Goal: Task Accomplishment & Management: Manage account settings

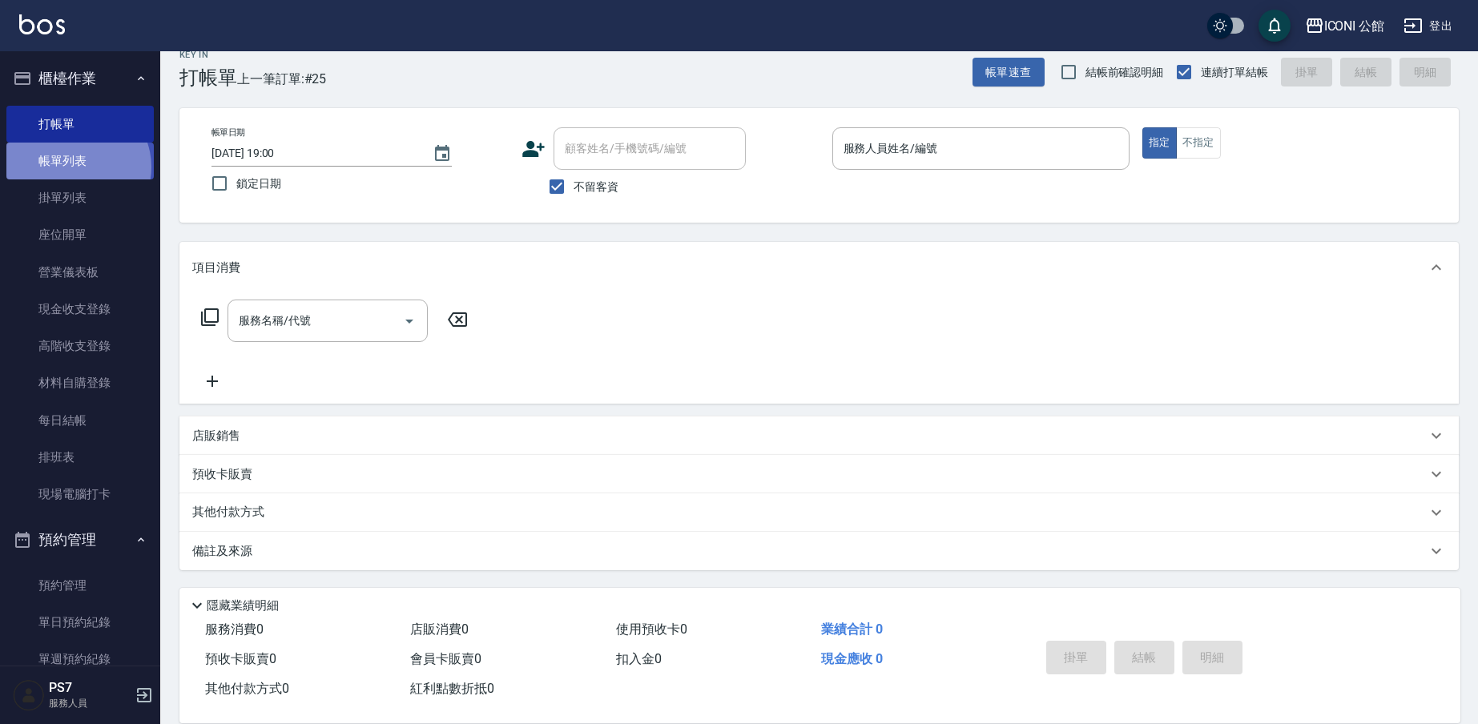
click at [75, 167] on link "帳單列表" at bounding box center [79, 161] width 147 height 37
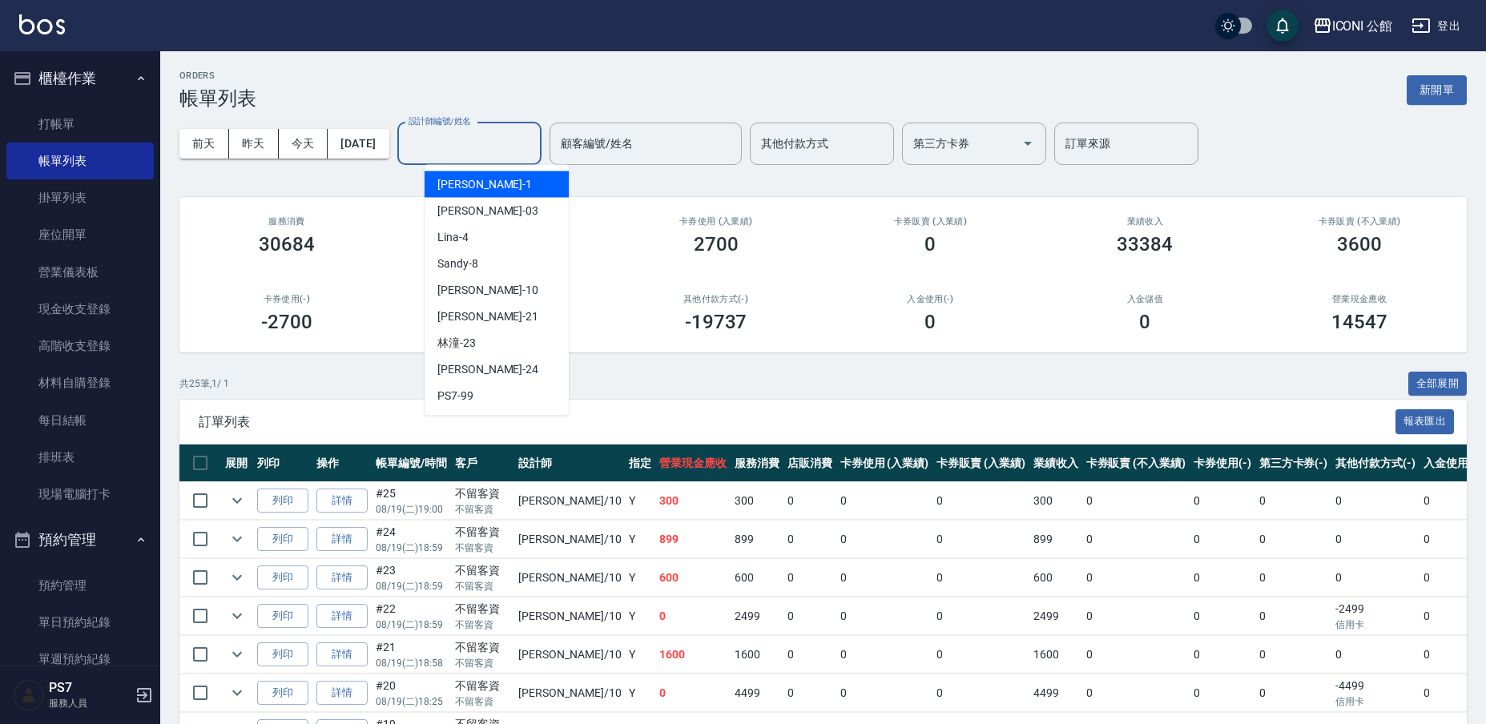
click at [489, 145] on div "設計師編號/姓名 設計師編號/姓名" at bounding box center [469, 144] width 144 height 42
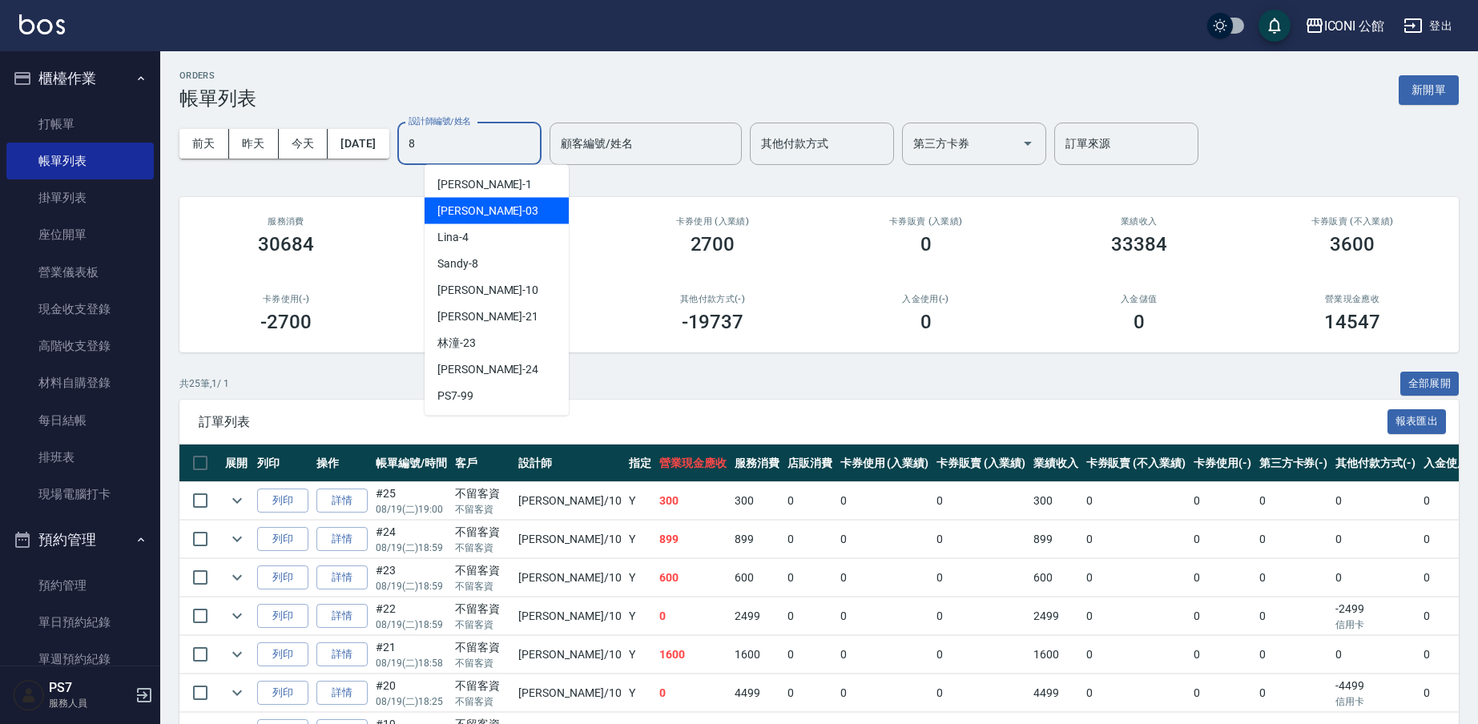
type input "Sandy-8"
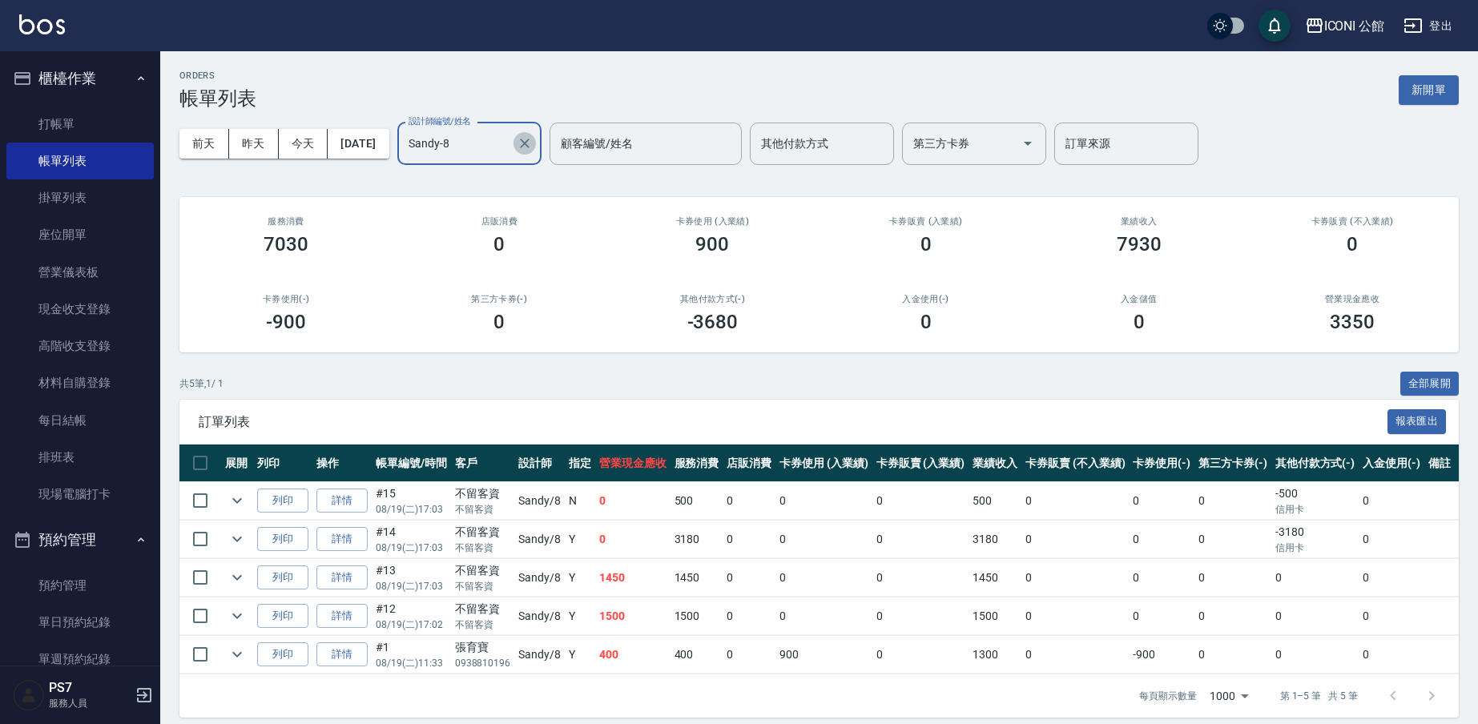
click at [530, 146] on icon "Clear" at bounding box center [525, 144] width 10 height 10
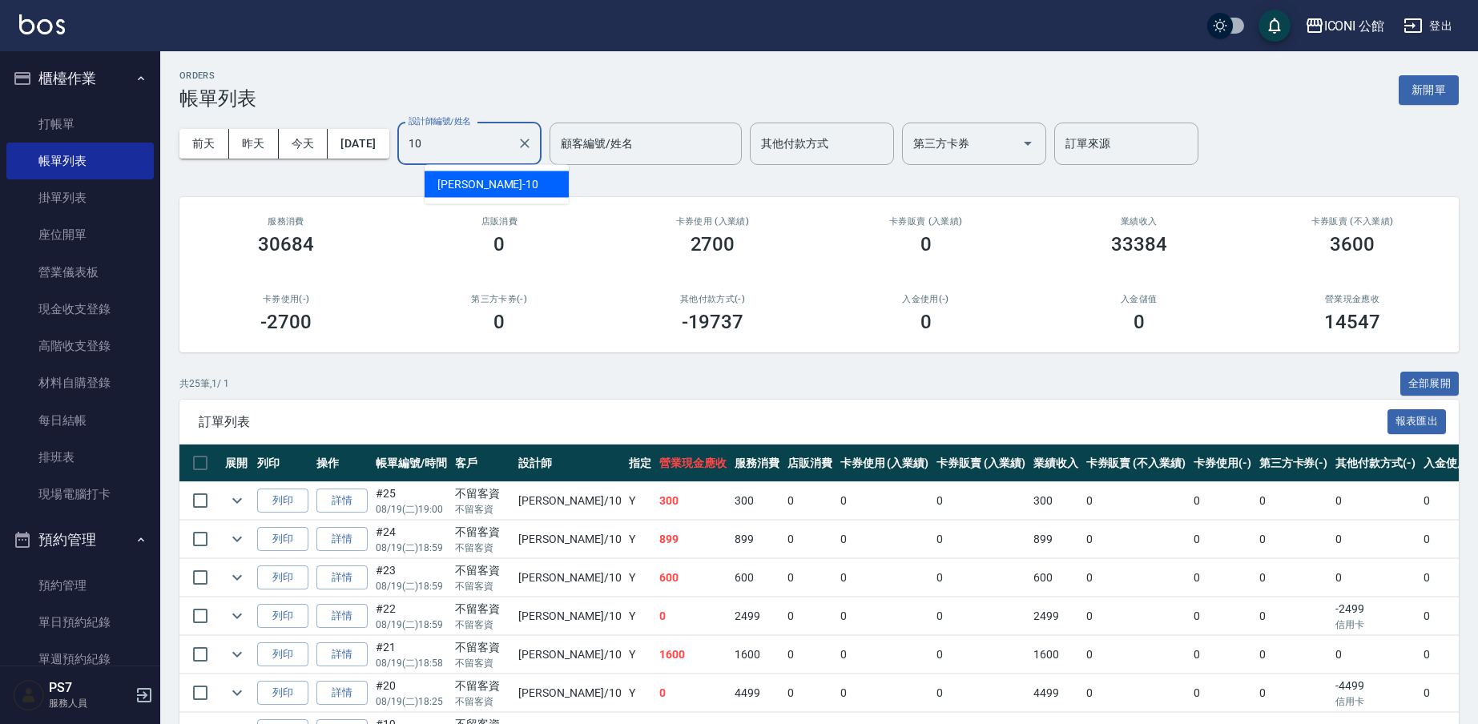
type input "[PERSON_NAME]-10"
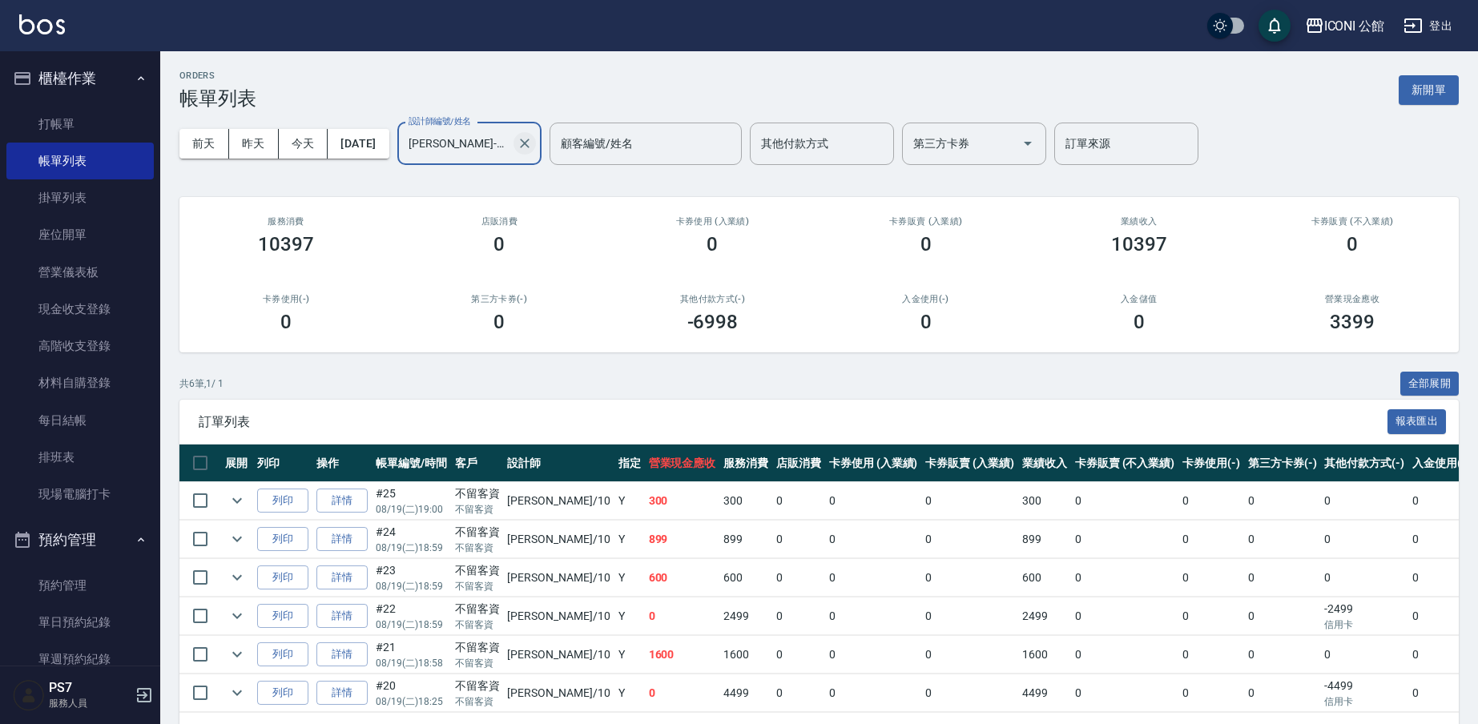
click at [533, 150] on icon "Clear" at bounding box center [525, 143] width 16 height 16
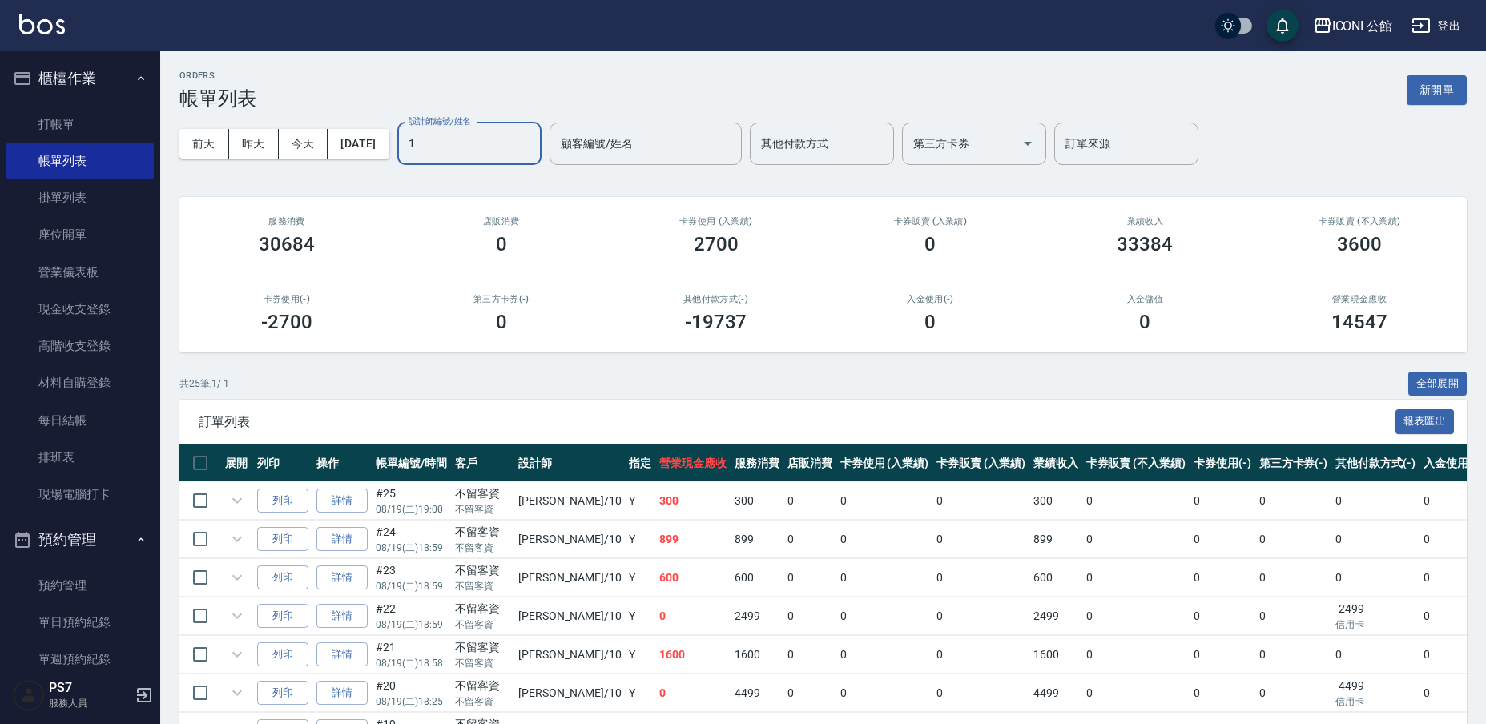
type input "[PERSON_NAME]-1"
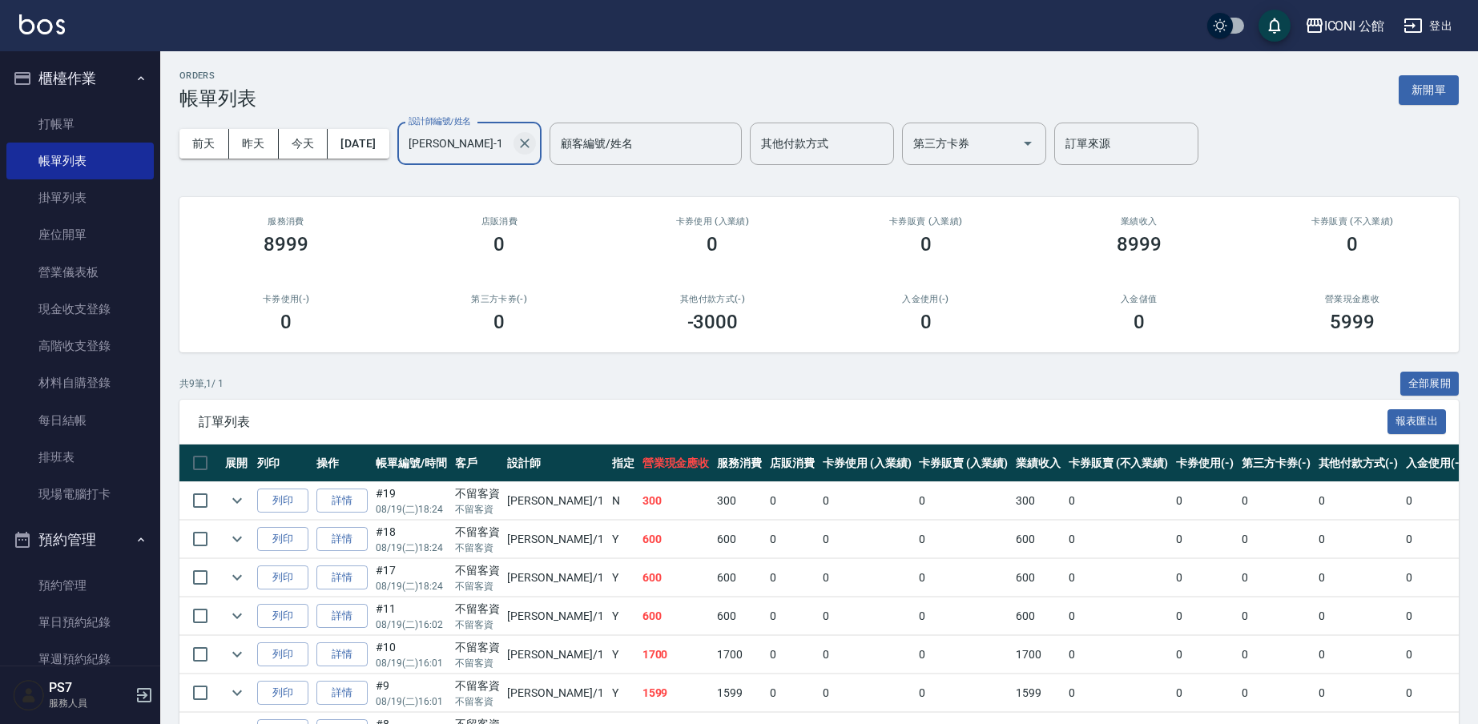
click at [536, 142] on button "Clear" at bounding box center [525, 143] width 22 height 22
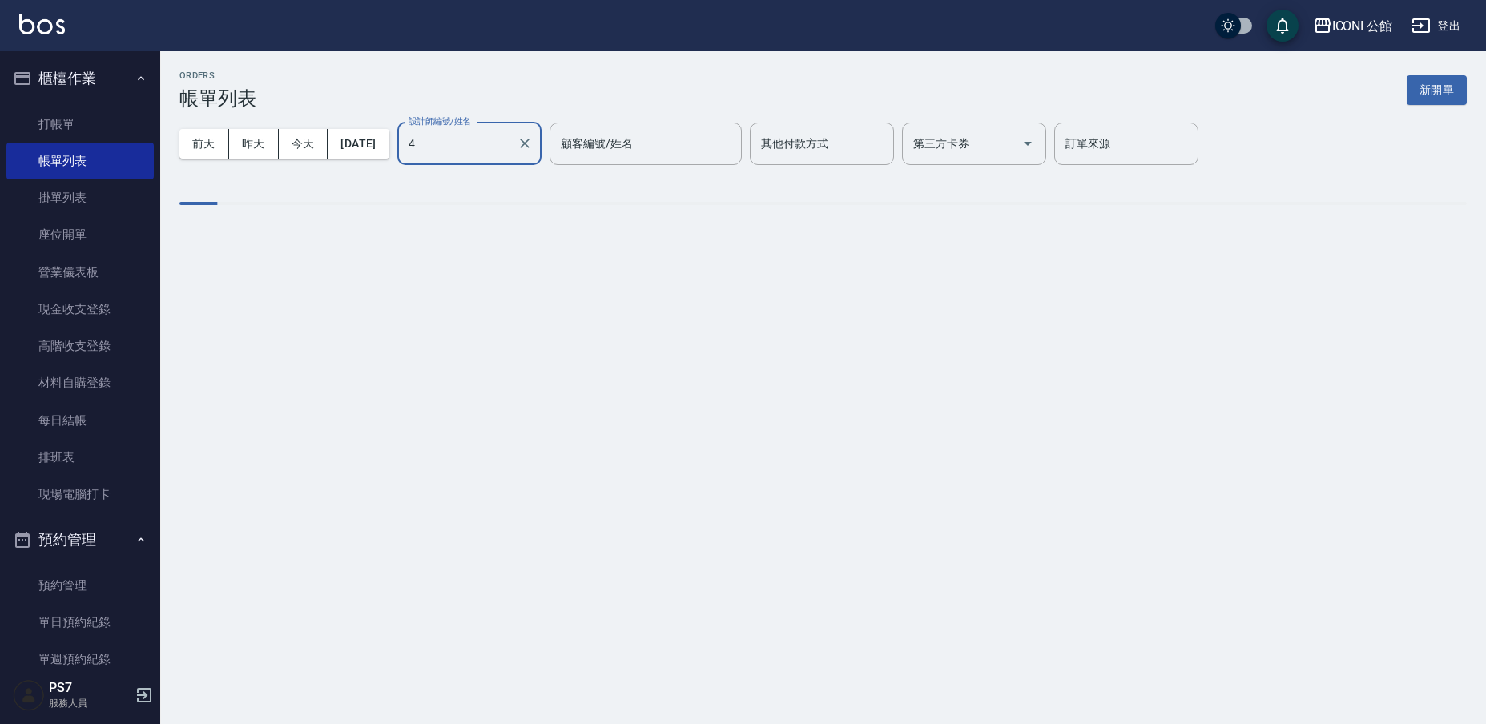
type input "Lina-4"
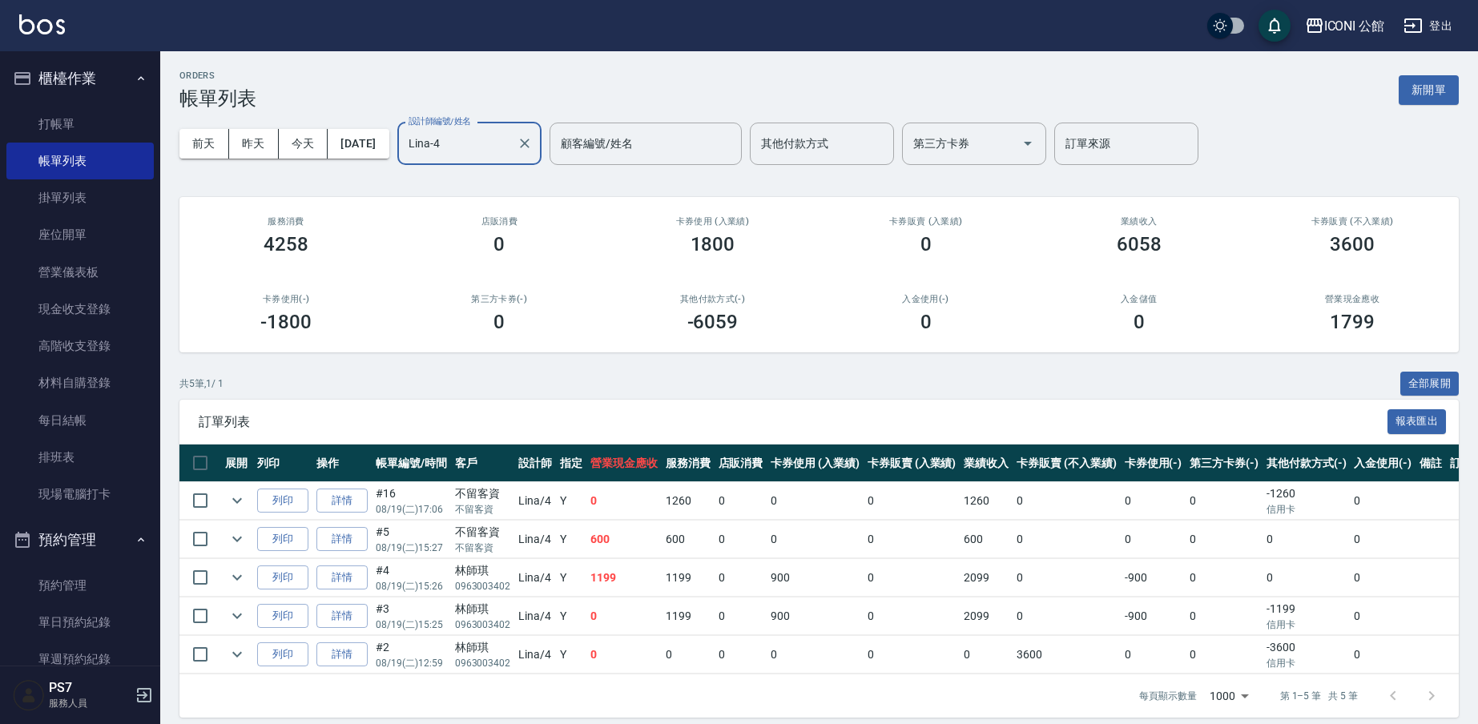
scroll to position [23, 0]
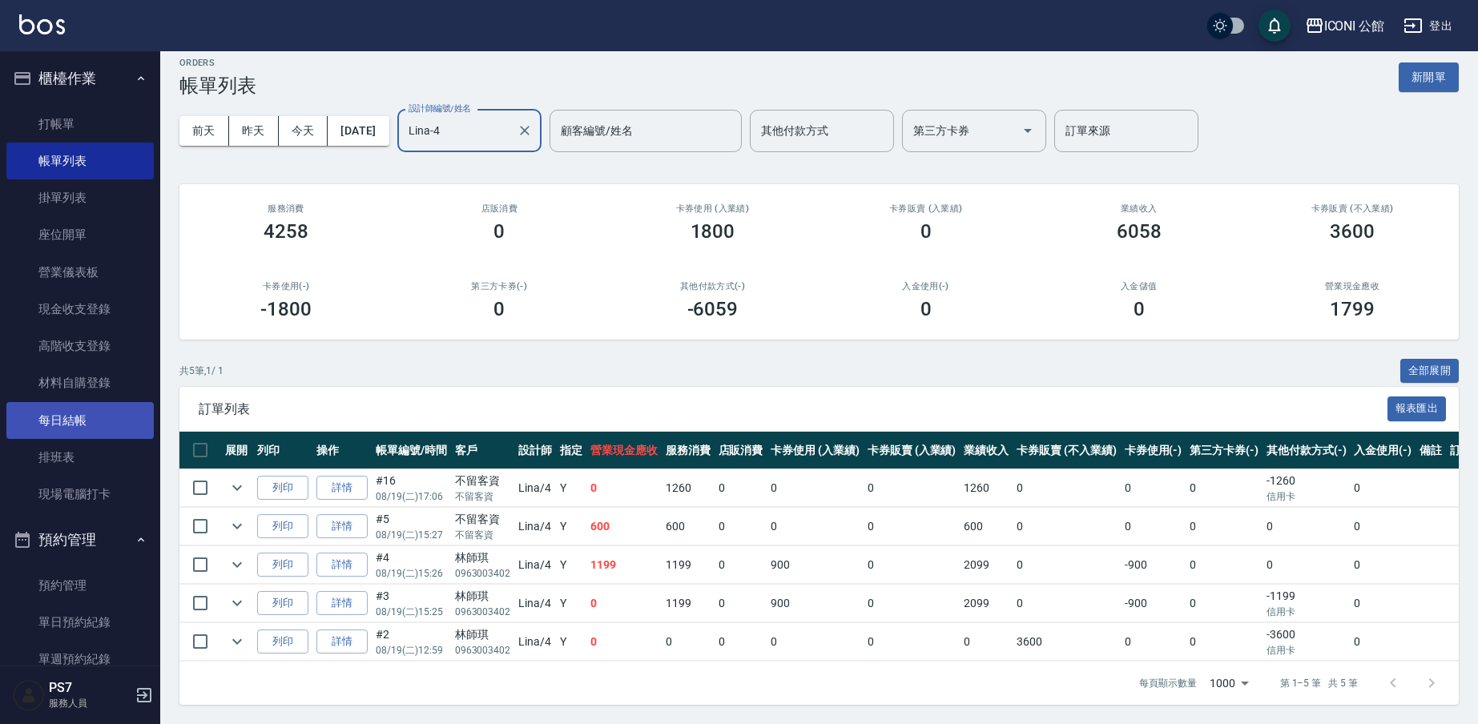
click at [120, 406] on link "每日結帳" at bounding box center [79, 420] width 147 height 37
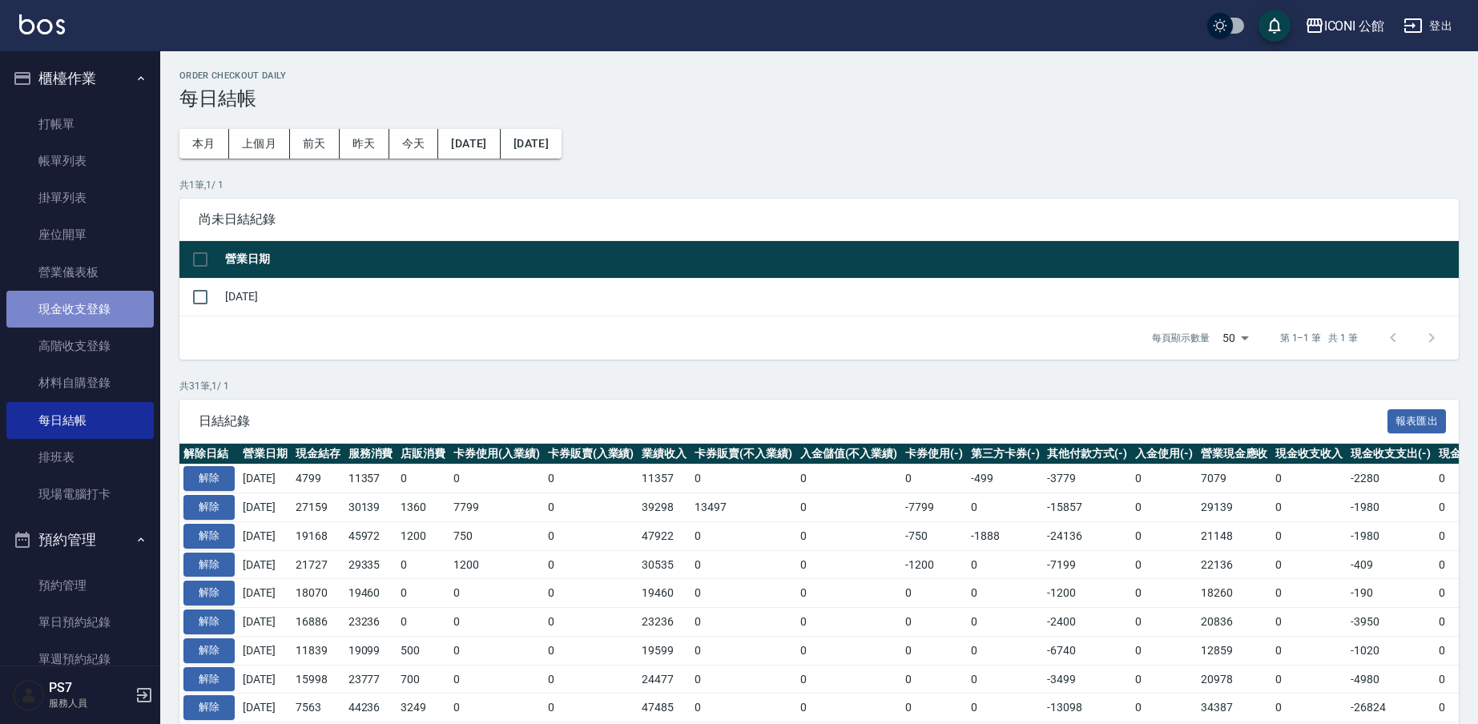
click at [113, 316] on link "現金收支登錄" at bounding box center [79, 309] width 147 height 37
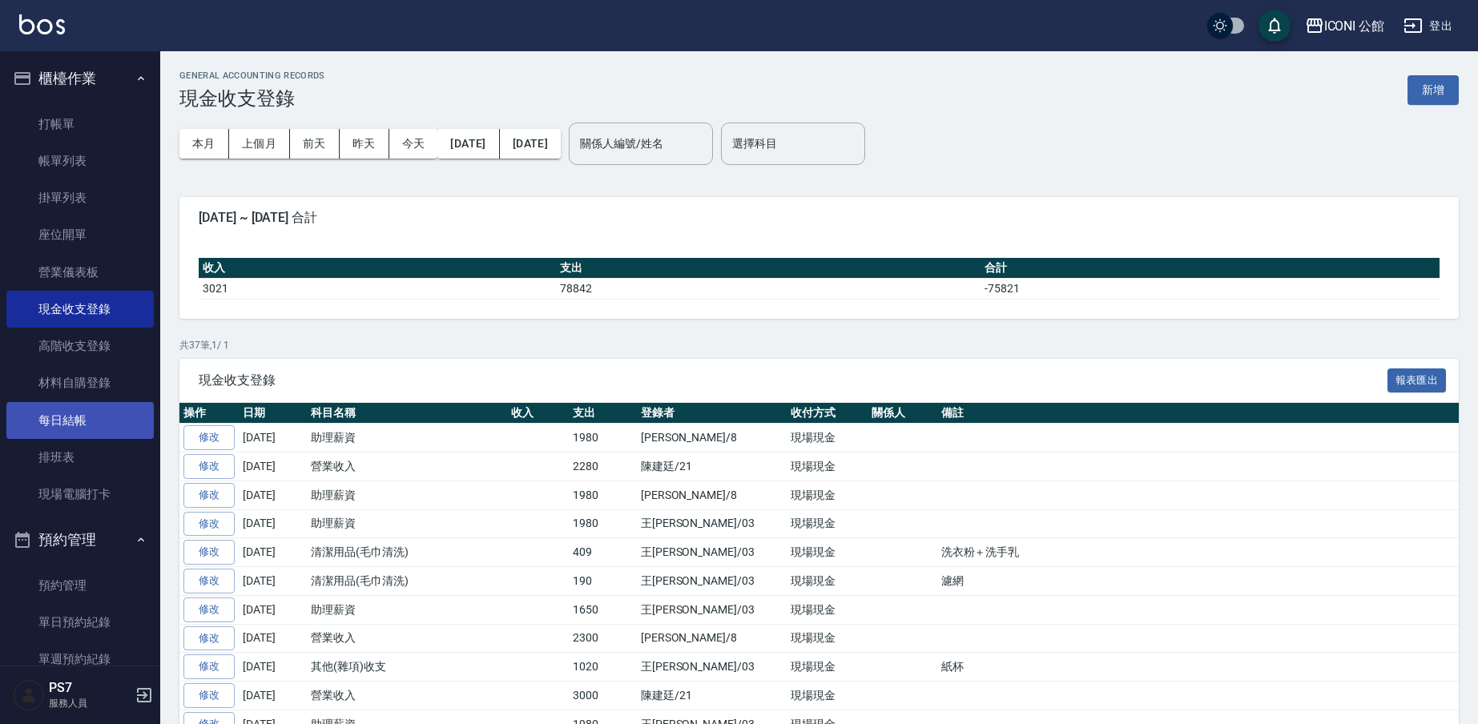
click at [101, 432] on link "每日結帳" at bounding box center [79, 420] width 147 height 37
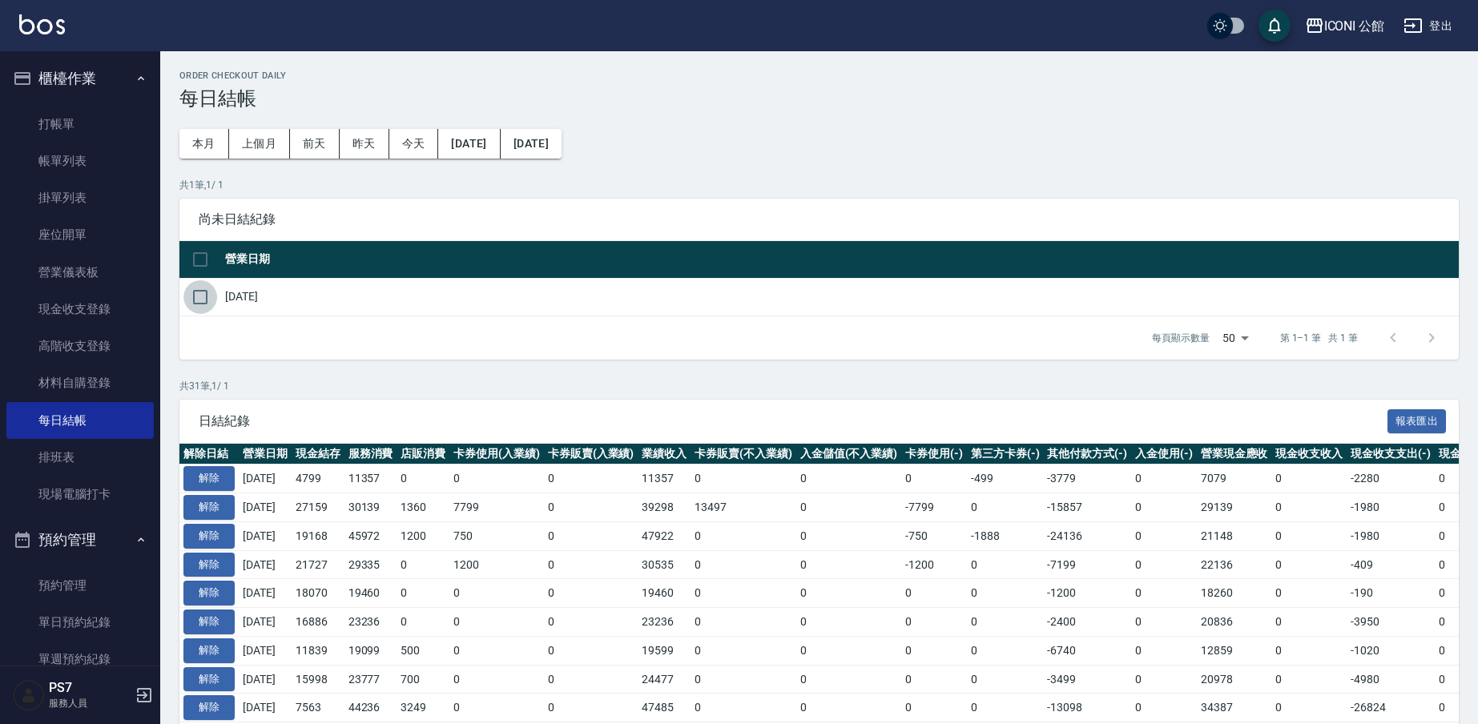
drag, startPoint x: 195, startPoint y: 295, endPoint x: 224, endPoint y: 296, distance: 28.9
click at [208, 296] on input "checkbox" at bounding box center [200, 297] width 34 height 34
checkbox input "true"
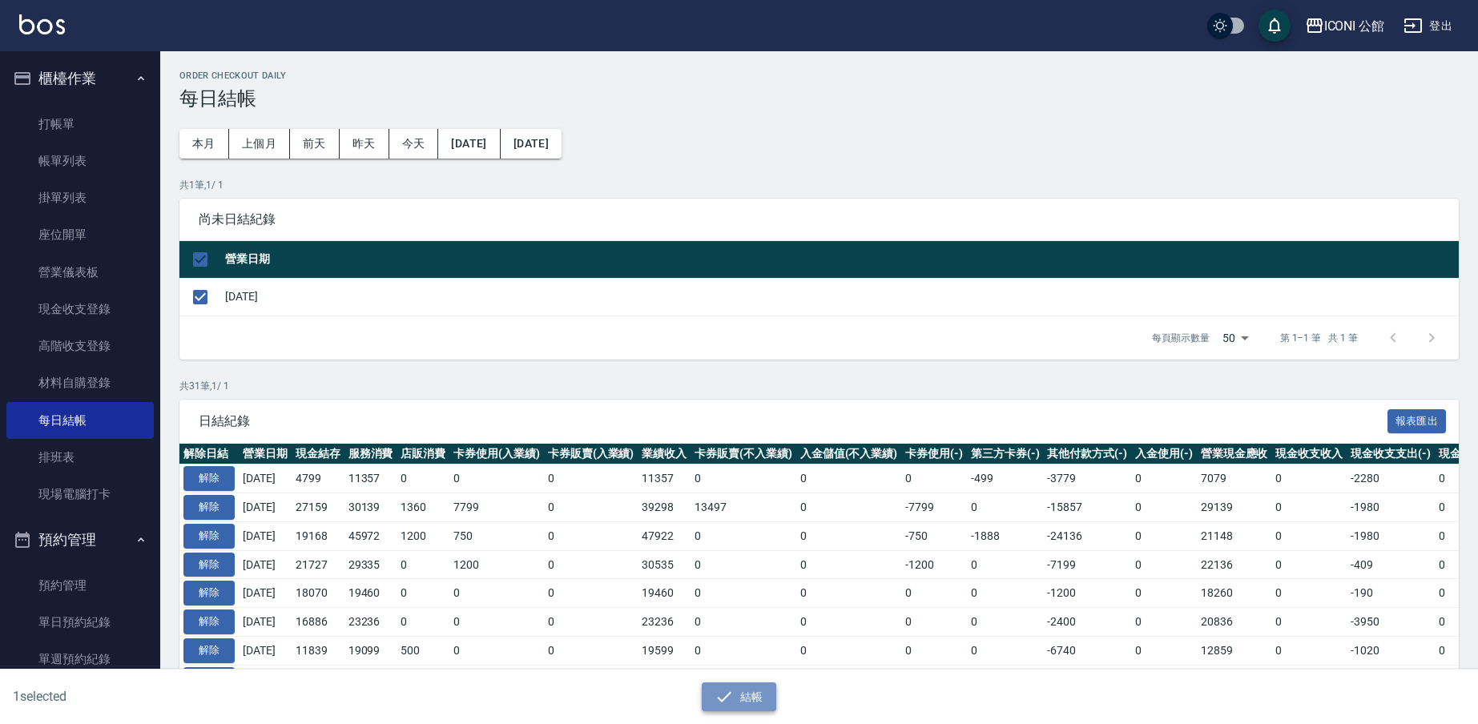
click at [730, 701] on icon "button" at bounding box center [724, 696] width 19 height 19
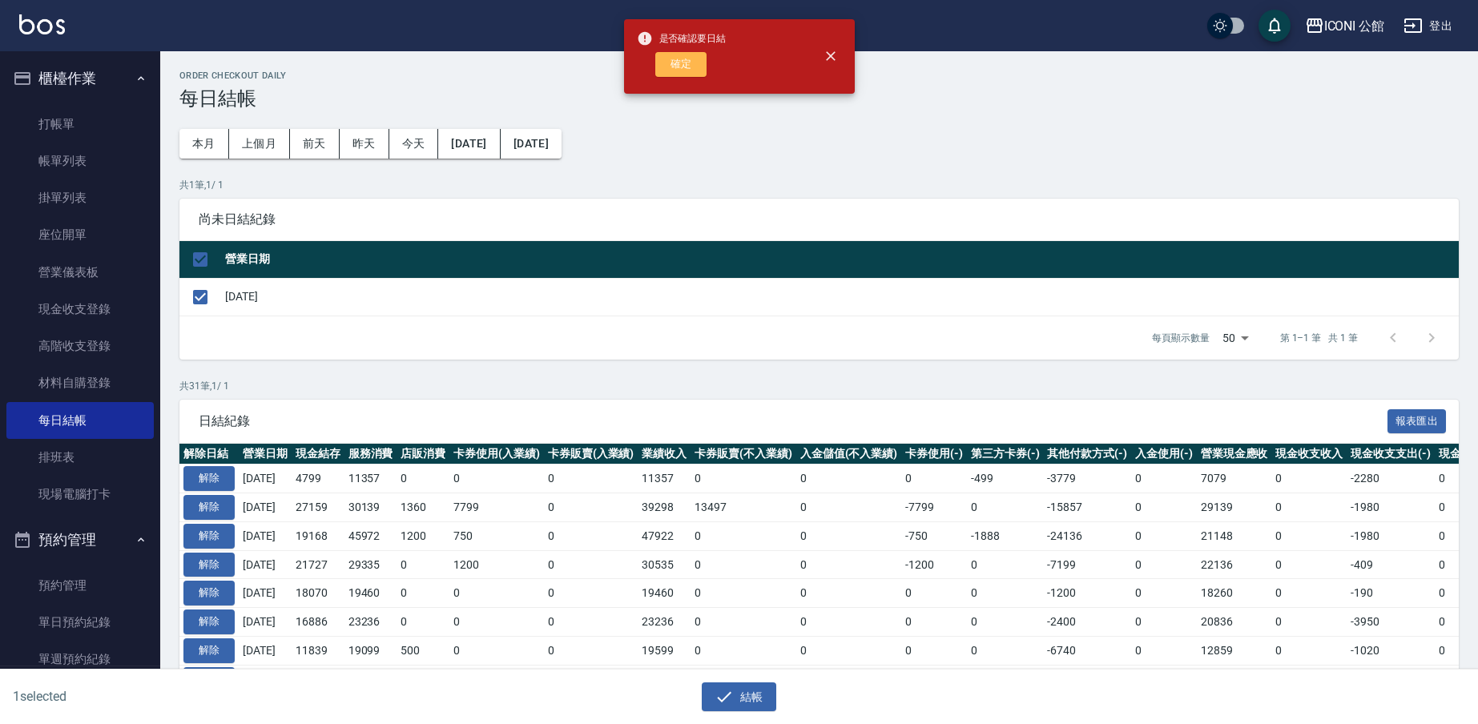
drag, startPoint x: 681, startPoint y: 65, endPoint x: 667, endPoint y: 63, distance: 14.5
click at [681, 66] on button "確定" at bounding box center [680, 64] width 51 height 25
checkbox input "false"
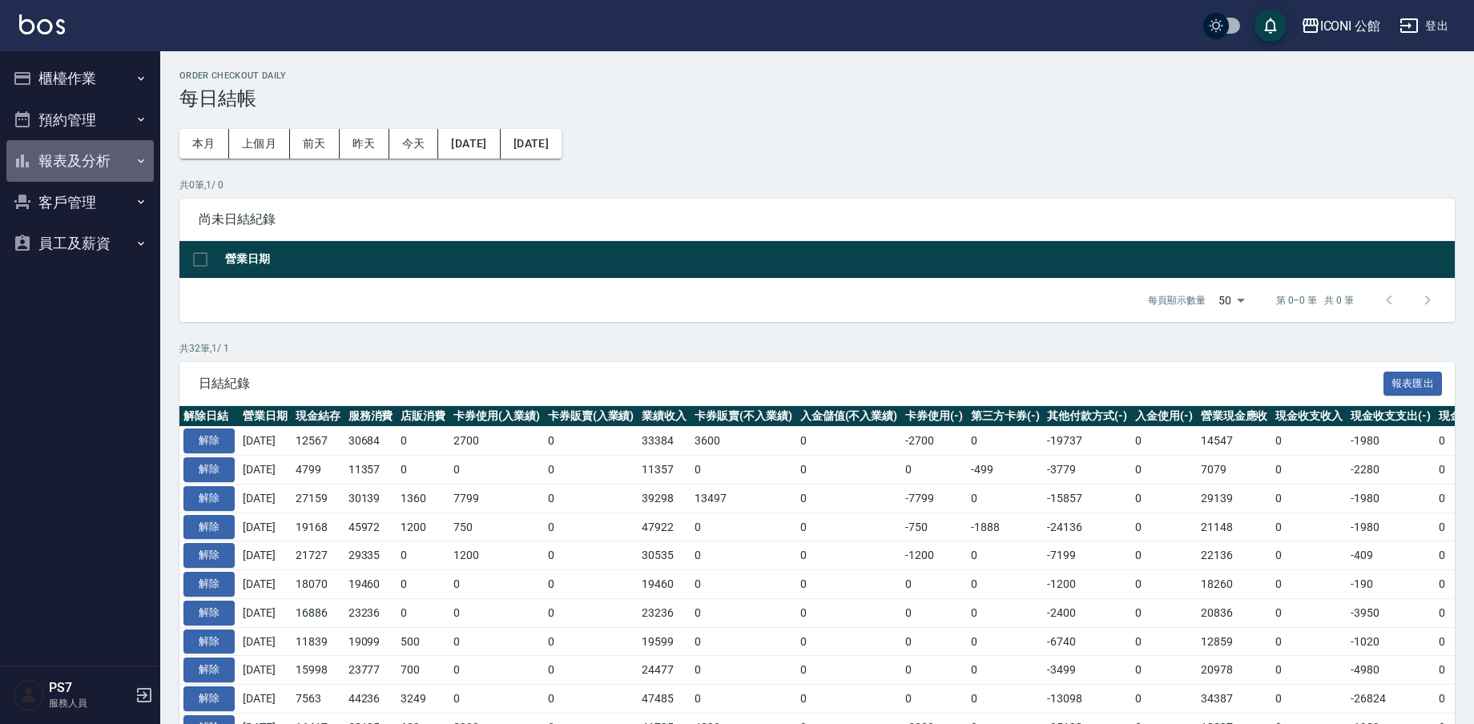
drag, startPoint x: 123, startPoint y: 170, endPoint x: 111, endPoint y: 237, distance: 68.2
click at [123, 170] on button "報表及分析" at bounding box center [79, 161] width 147 height 42
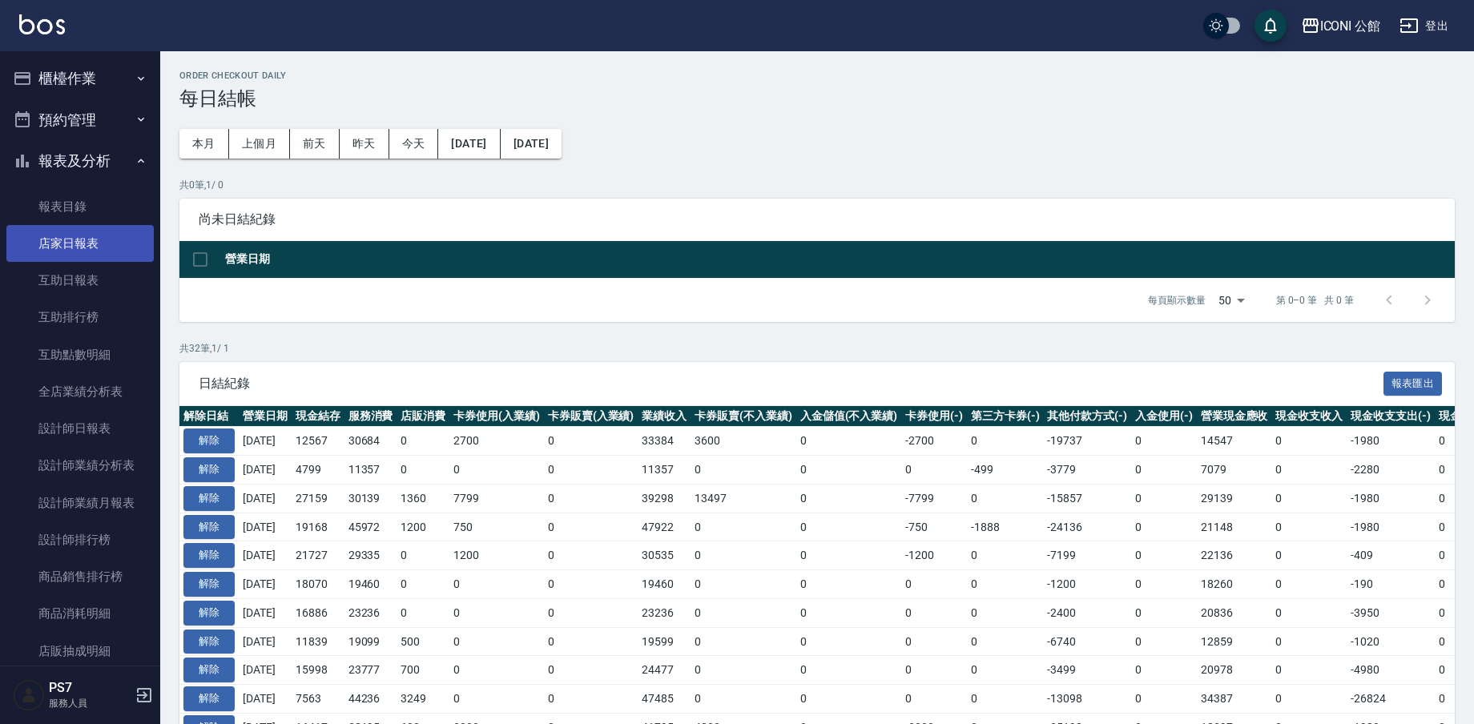
click at [92, 252] on link "店家日報表" at bounding box center [79, 243] width 147 height 37
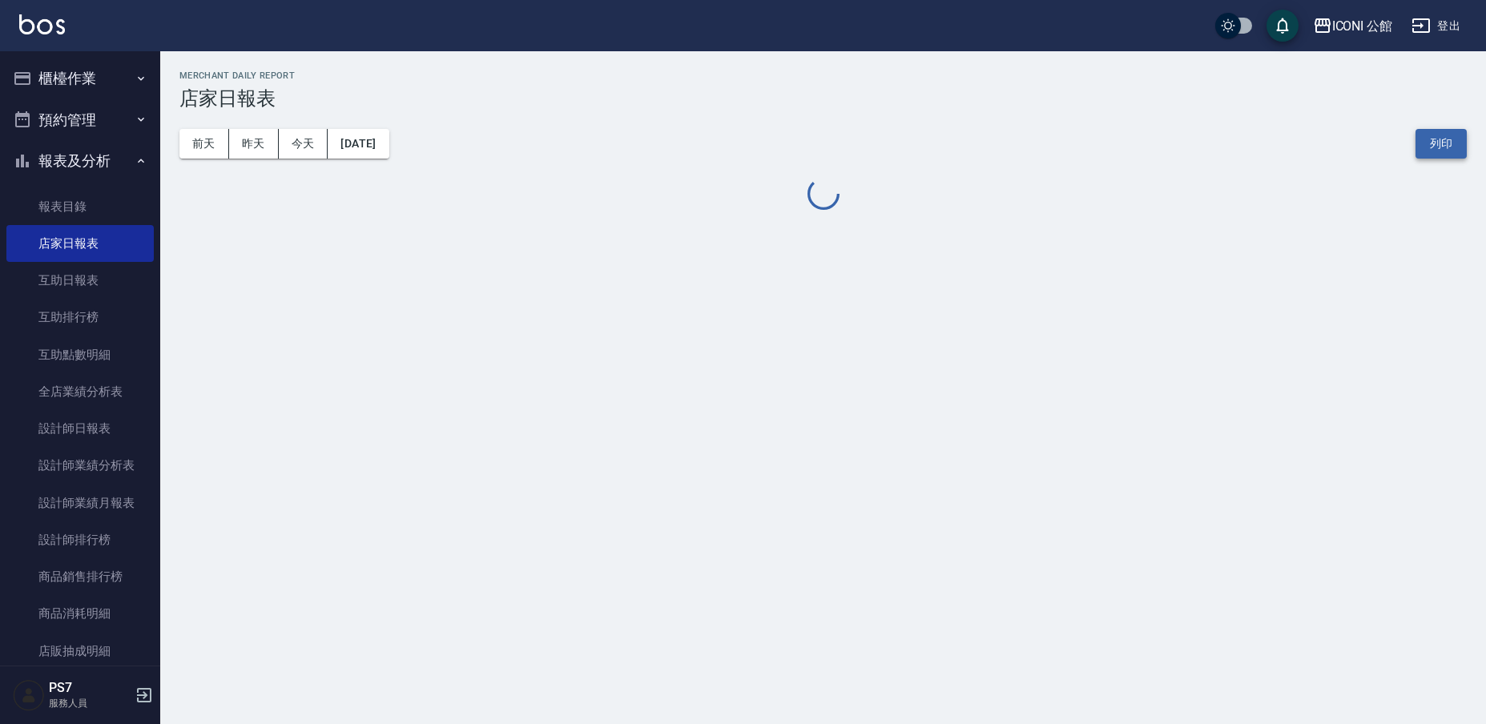
click at [1455, 143] on button "列印" at bounding box center [1441, 144] width 51 height 30
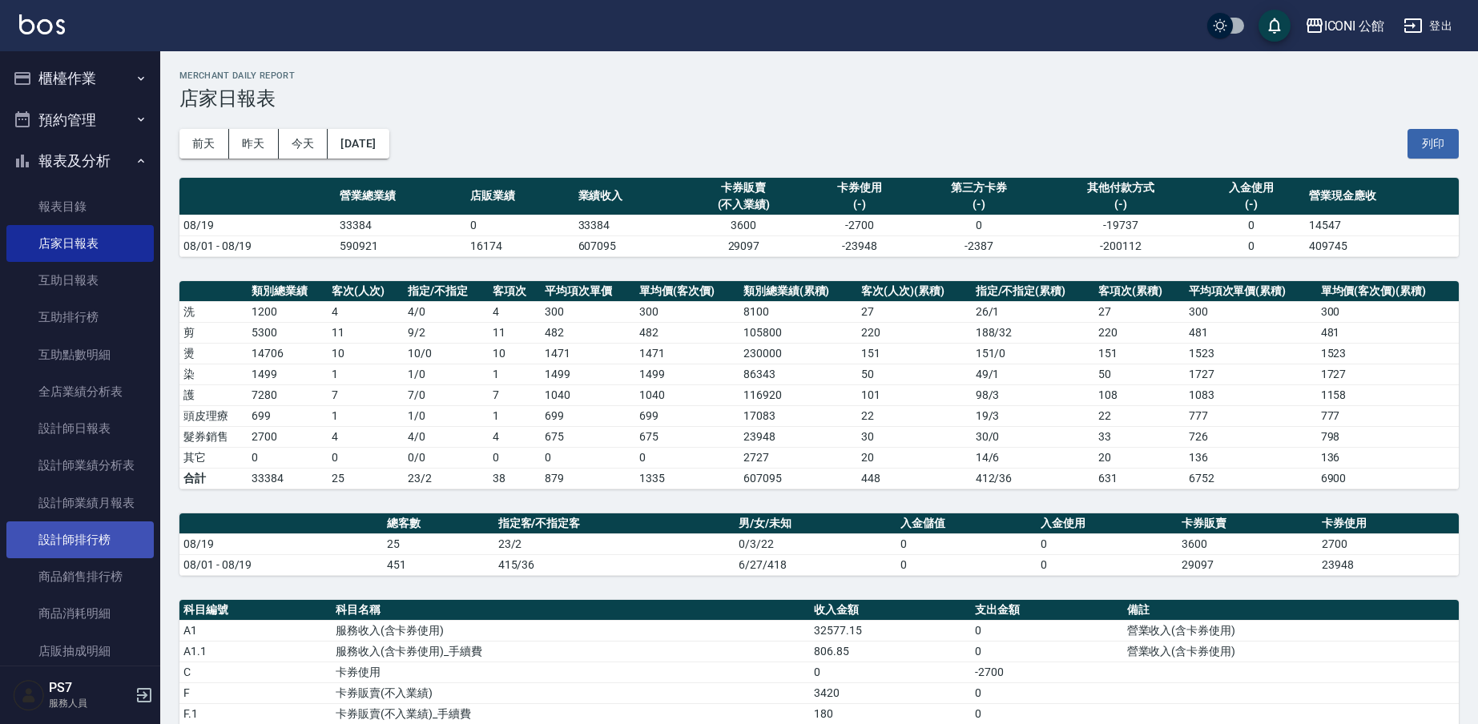
click at [109, 545] on link "設計師排行榜" at bounding box center [79, 540] width 147 height 37
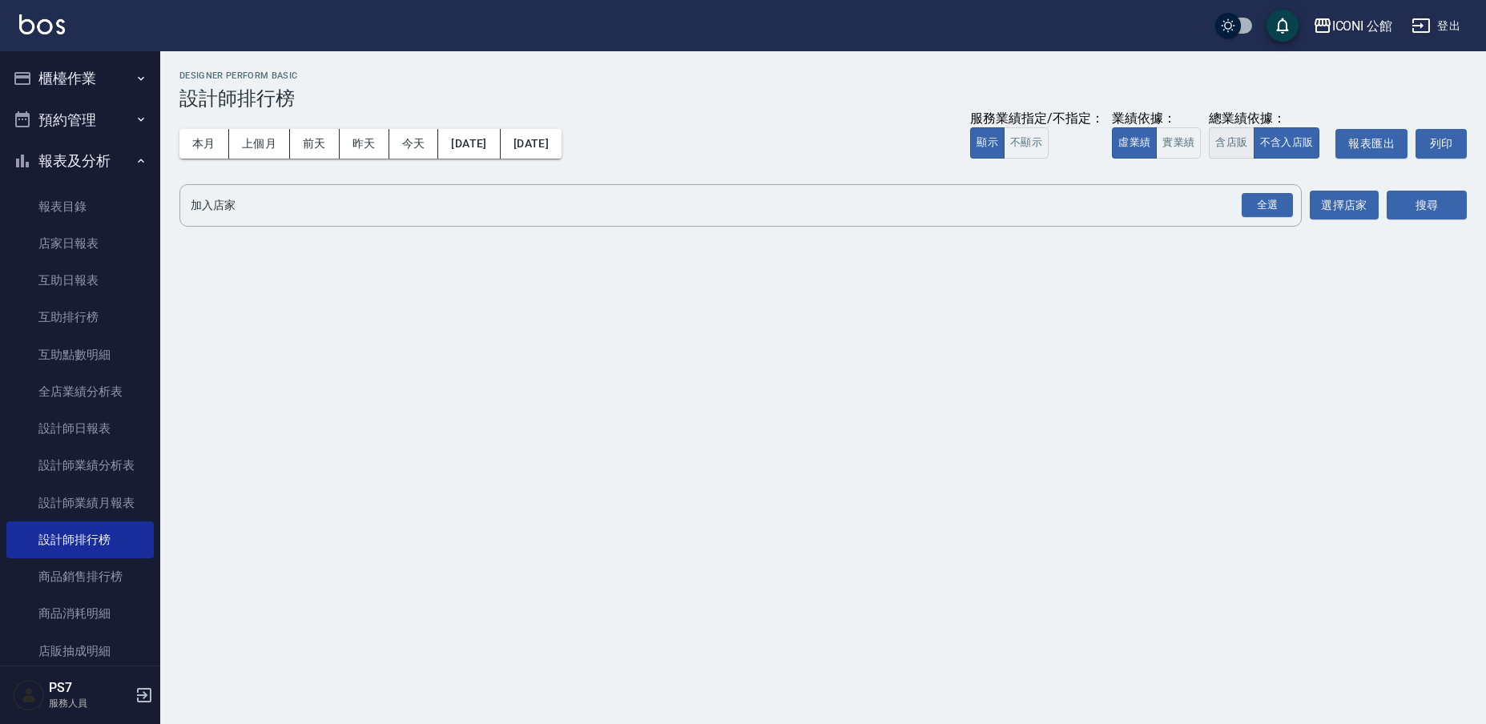
click at [1239, 139] on button "含店販" at bounding box center [1231, 142] width 45 height 31
click at [1281, 195] on div "全選" at bounding box center [1267, 205] width 51 height 25
click at [1408, 211] on button "搜尋" at bounding box center [1427, 206] width 80 height 30
